Goal: Task Accomplishment & Management: Manage account settings

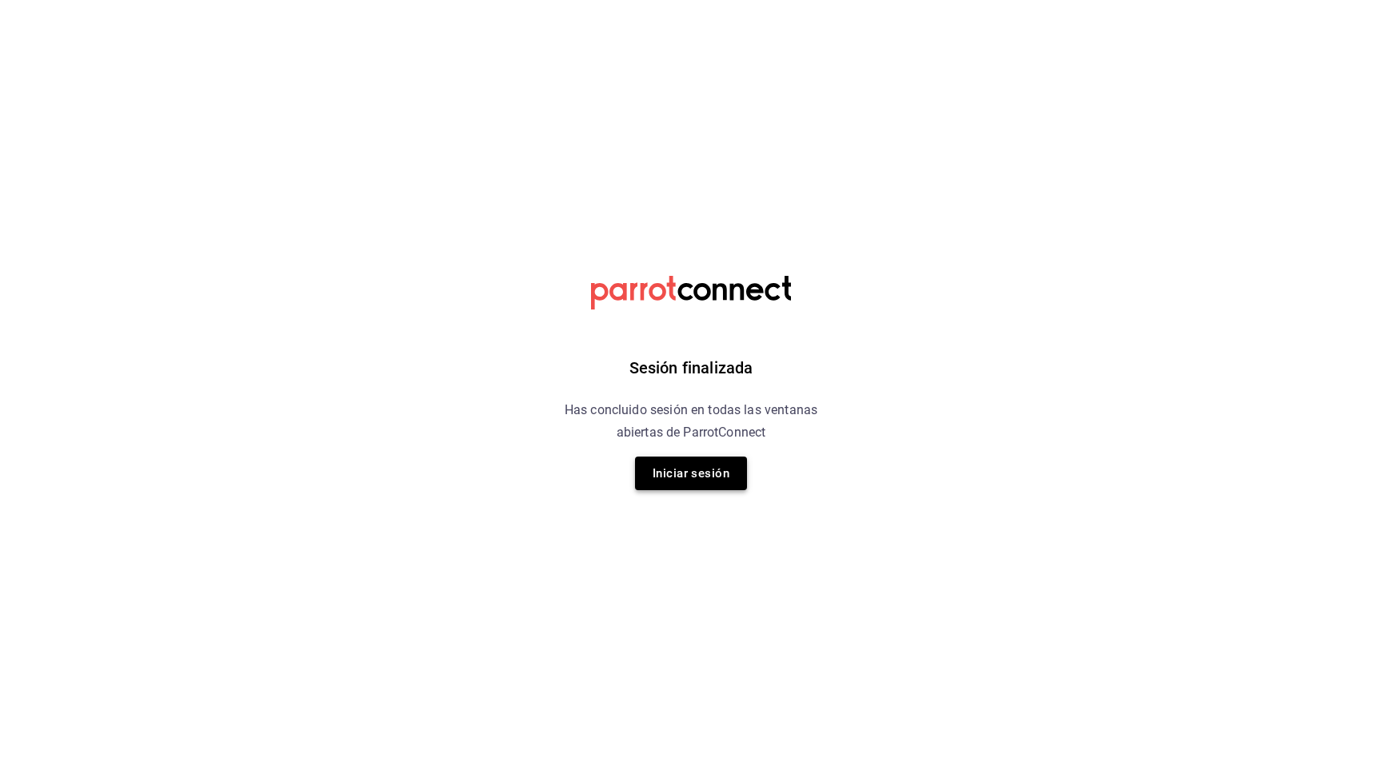
click at [667, 478] on button "Iniciar sesión" at bounding box center [691, 474] width 112 height 34
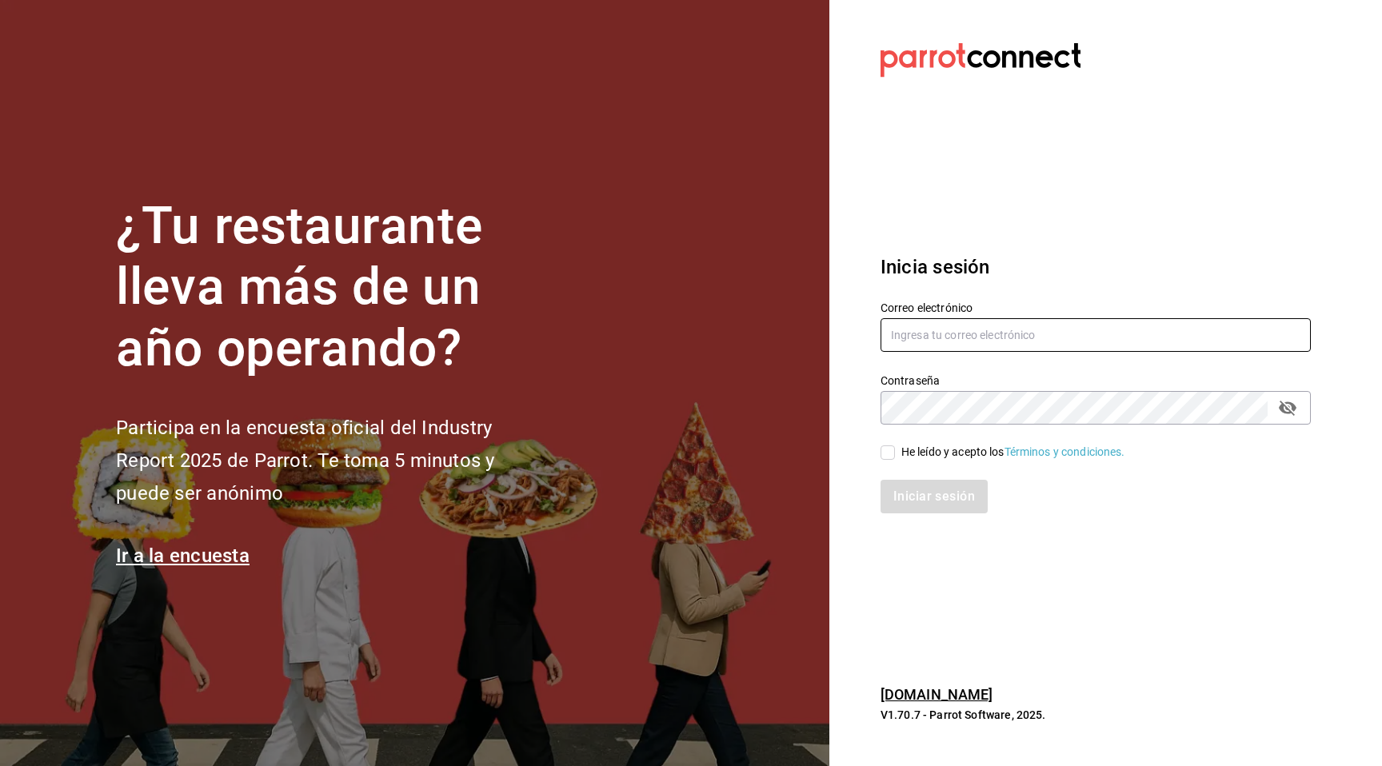
click at [913, 349] on input "text" at bounding box center [1096, 335] width 430 height 34
click at [0, 766] on com-1password-button at bounding box center [0, 766] width 0 height 0
click at [1158, 232] on section "Datos incorrectos. Verifica que tu Correo o Contraseña estén bien escritos. Ini…" at bounding box center [1090, 383] width 520 height 766
